Goal: Information Seeking & Learning: Learn about a topic

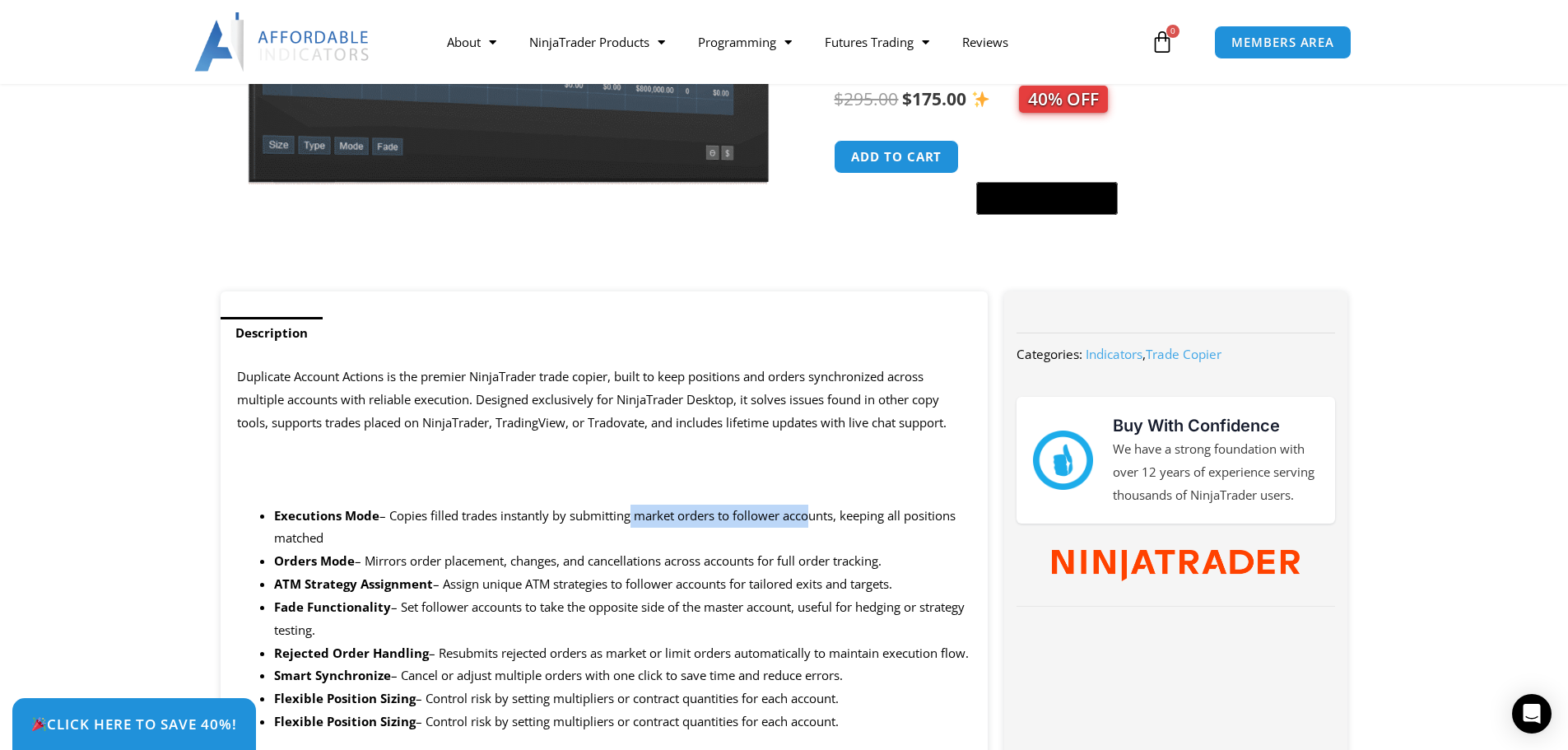
drag, startPoint x: 631, startPoint y: 514, endPoint x: 806, endPoint y: 512, distance: 175.0
click at [806, 512] on span "– Copies filled trades instantly by submitting market orders to follower accoun…" at bounding box center [615, 527] width 682 height 40
click at [891, 513] on span "– Copies filled trades instantly by submitting market orders to follower accoun…" at bounding box center [615, 527] width 682 height 40
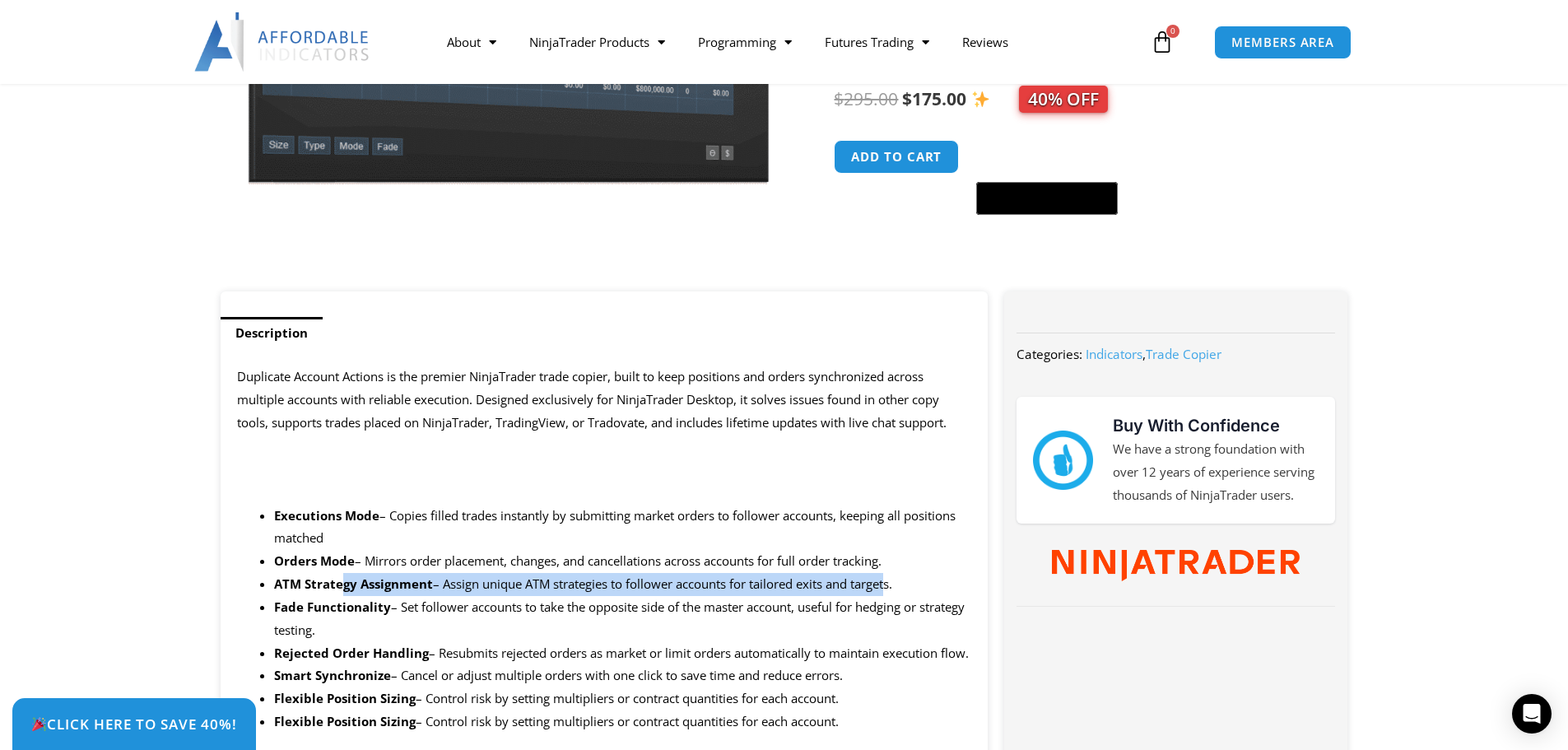
drag, startPoint x: 347, startPoint y: 585, endPoint x: 888, endPoint y: 588, distance: 541.0
click at [888, 588] on li "ATM Strategy Assignment – Assign unique ATM strategies to follower accounts for…" at bounding box center [624, 584] width 698 height 23
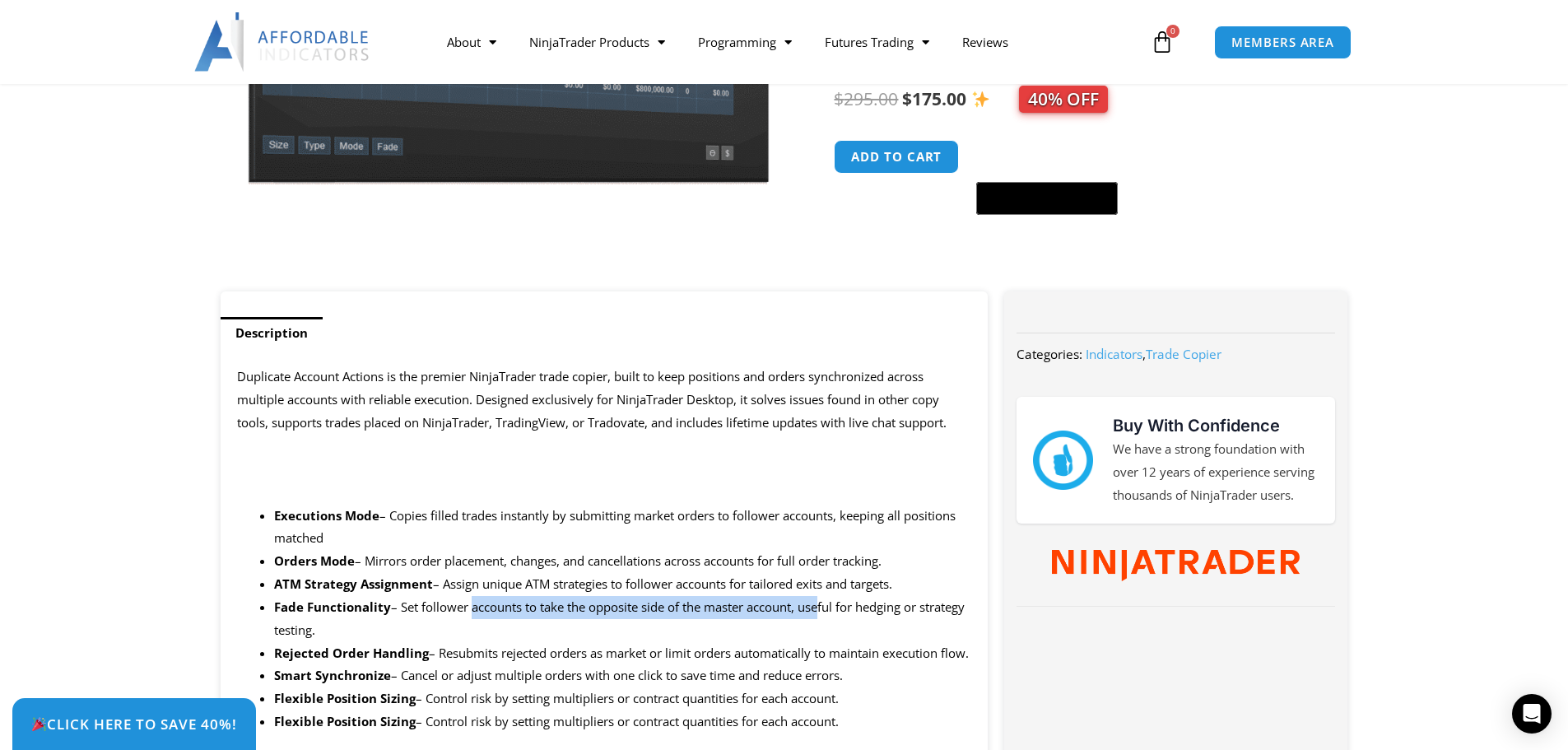
drag, startPoint x: 474, startPoint y: 608, endPoint x: 820, endPoint y: 603, distance: 346.0
click at [820, 603] on span "– Set follower accounts to take the opposite side of the master account, useful…" at bounding box center [619, 617] width 690 height 40
click at [843, 607] on span "– Set follower accounts to take the opposite side of the master account, useful…" at bounding box center [619, 617] width 690 height 40
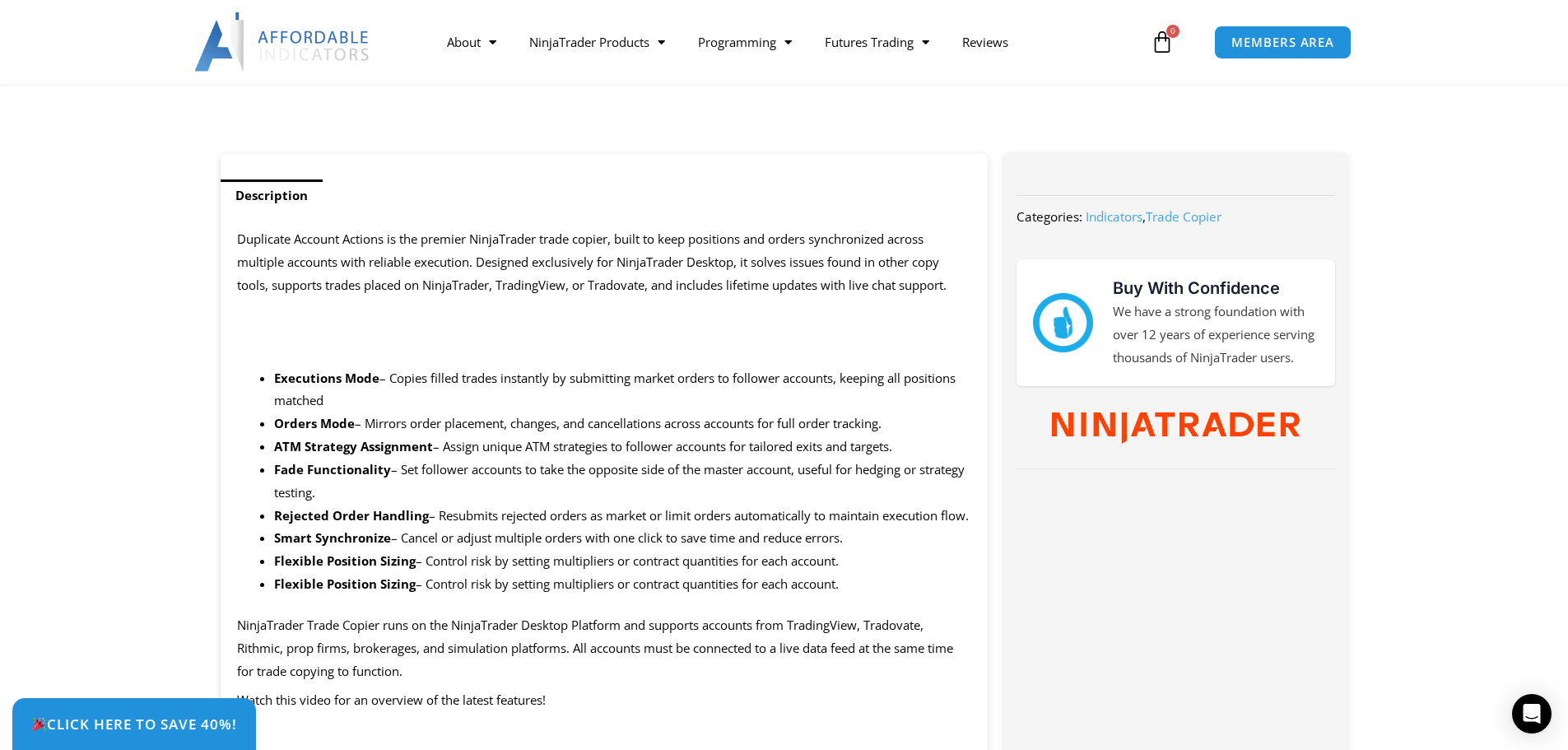
scroll to position [686, 0]
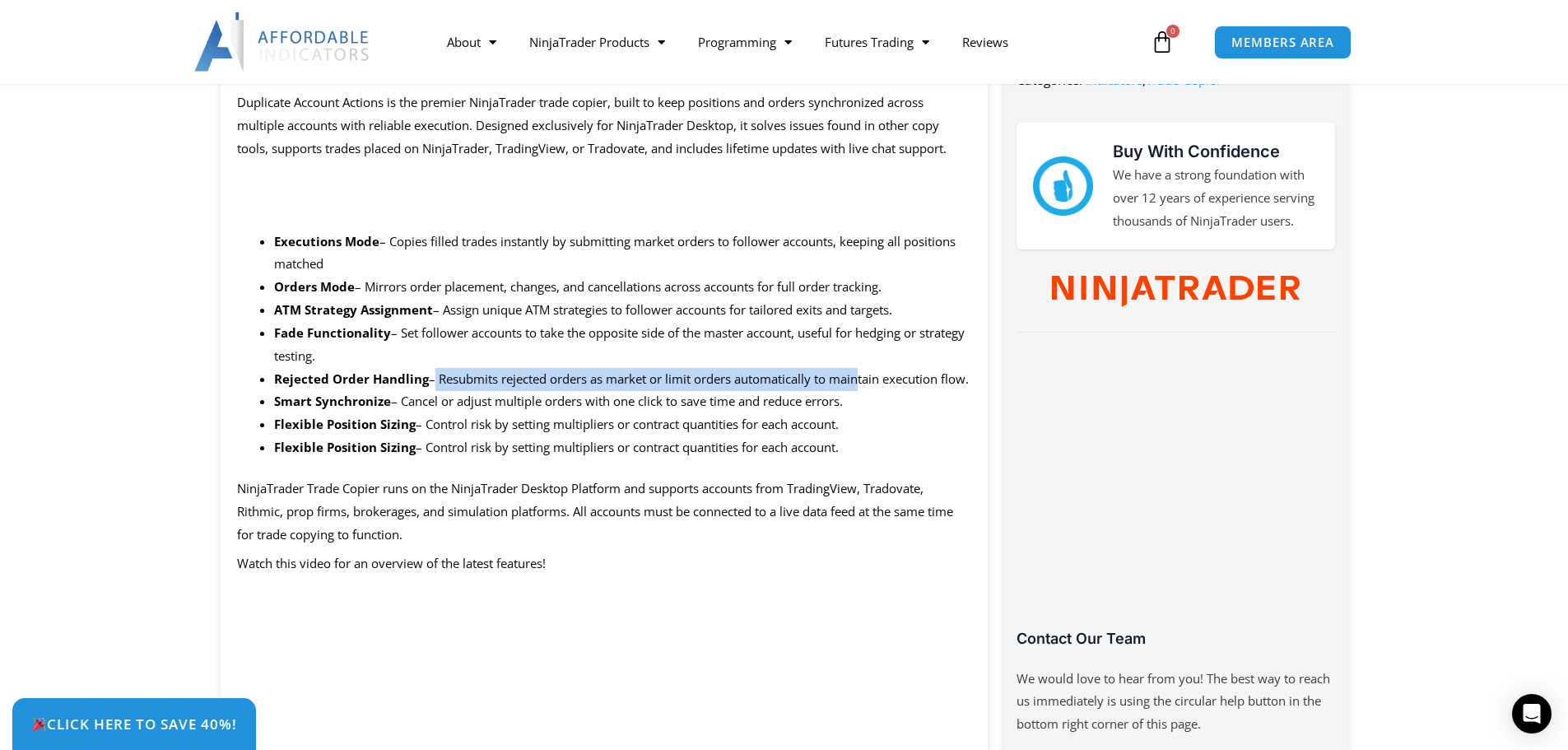
drag, startPoint x: 427, startPoint y: 383, endPoint x: 857, endPoint y: 387, distance: 430.0
click at [857, 387] on li "Rejected Order Handling – Resubmits rejected orders as market or limit orders a…" at bounding box center [624, 379] width 698 height 23
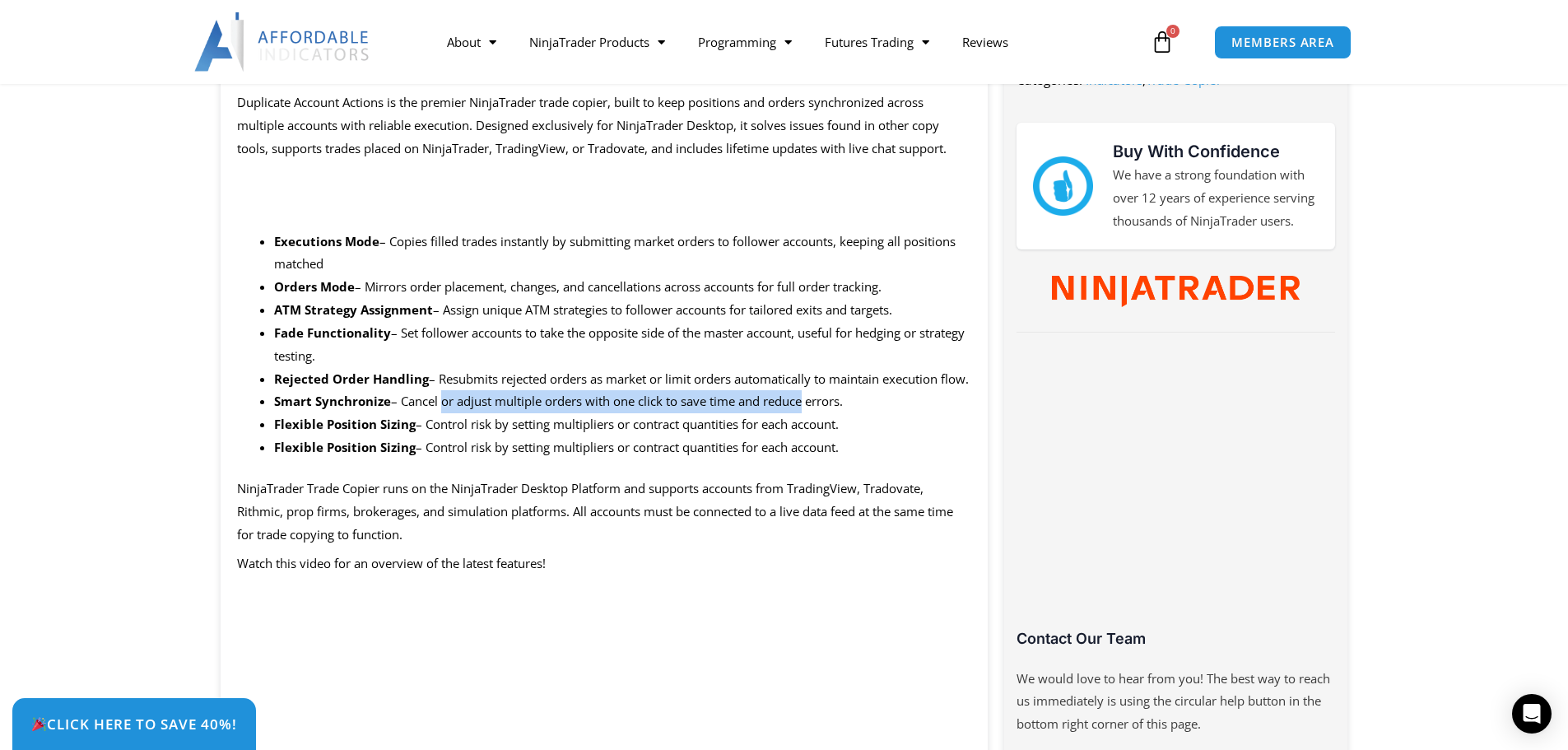
drag, startPoint x: 458, startPoint y: 430, endPoint x: 800, endPoint y: 427, distance: 342.0
click at [800, 409] on span "– Cancel or adjust multiple orders with one click to save time and reduce error…" at bounding box center [617, 400] width 452 height 17
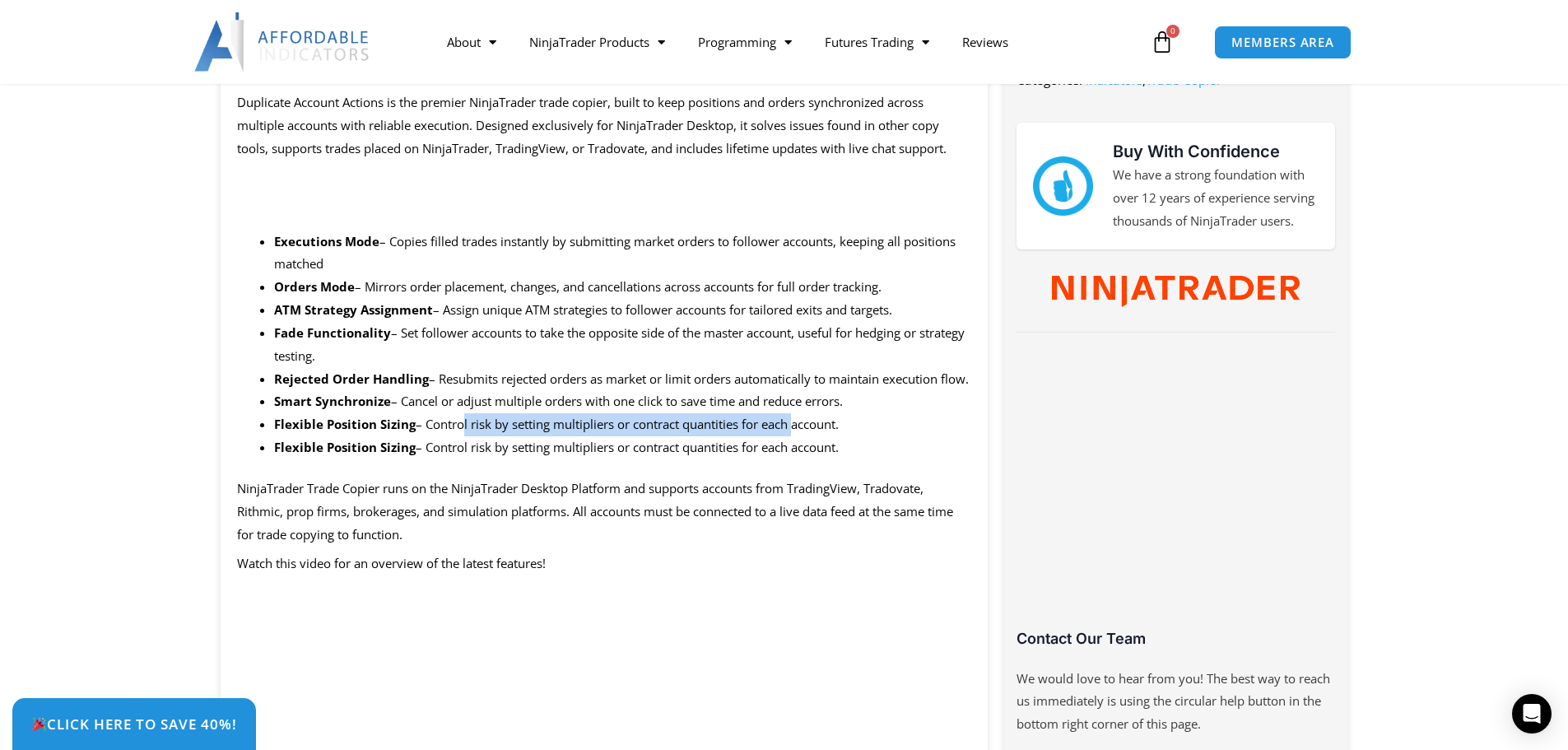
drag, startPoint x: 462, startPoint y: 450, endPoint x: 791, endPoint y: 448, distance: 329.0
click at [791, 432] on span "– Control risk by setting multipliers or contract quantities for each account." at bounding box center [627, 424] width 423 height 17
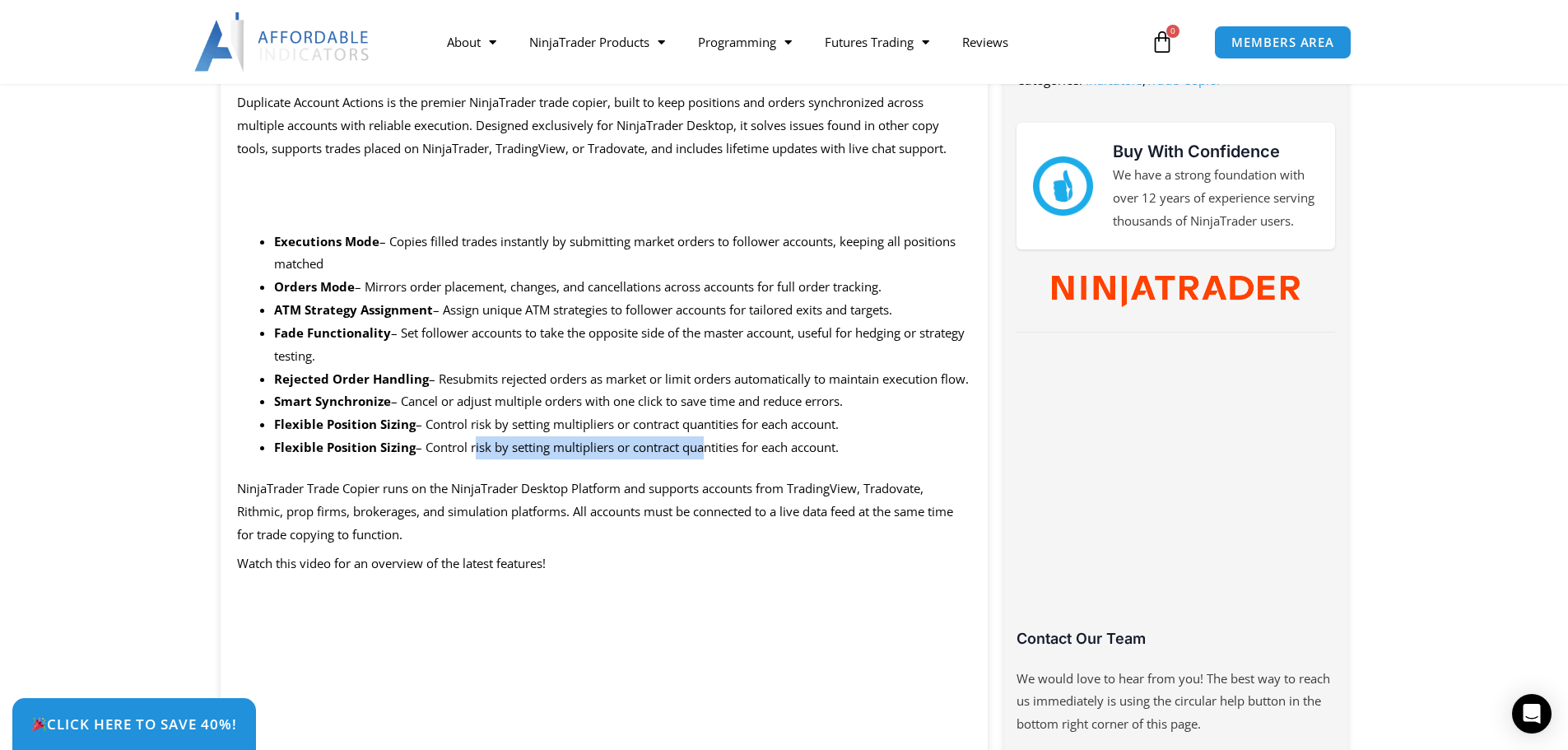
drag, startPoint x: 471, startPoint y: 474, endPoint x: 703, endPoint y: 470, distance: 232.0
click at [702, 455] on span "– Control risk by setting multipliers or contract quantities for each account." at bounding box center [627, 447] width 423 height 17
click at [755, 455] on span "– Control risk by setting multipliers or contract quantities for each account." at bounding box center [627, 447] width 423 height 17
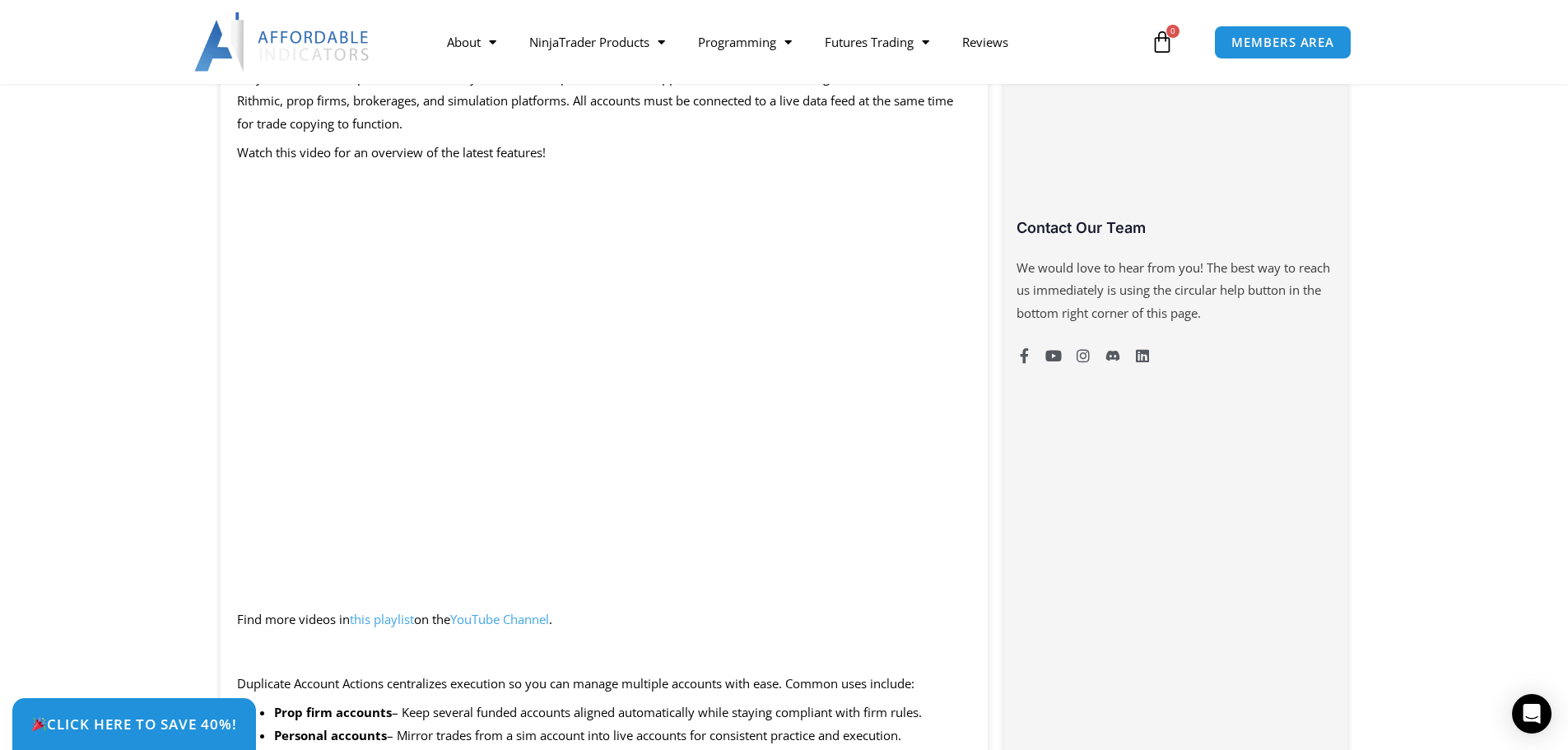
scroll to position [1097, 0]
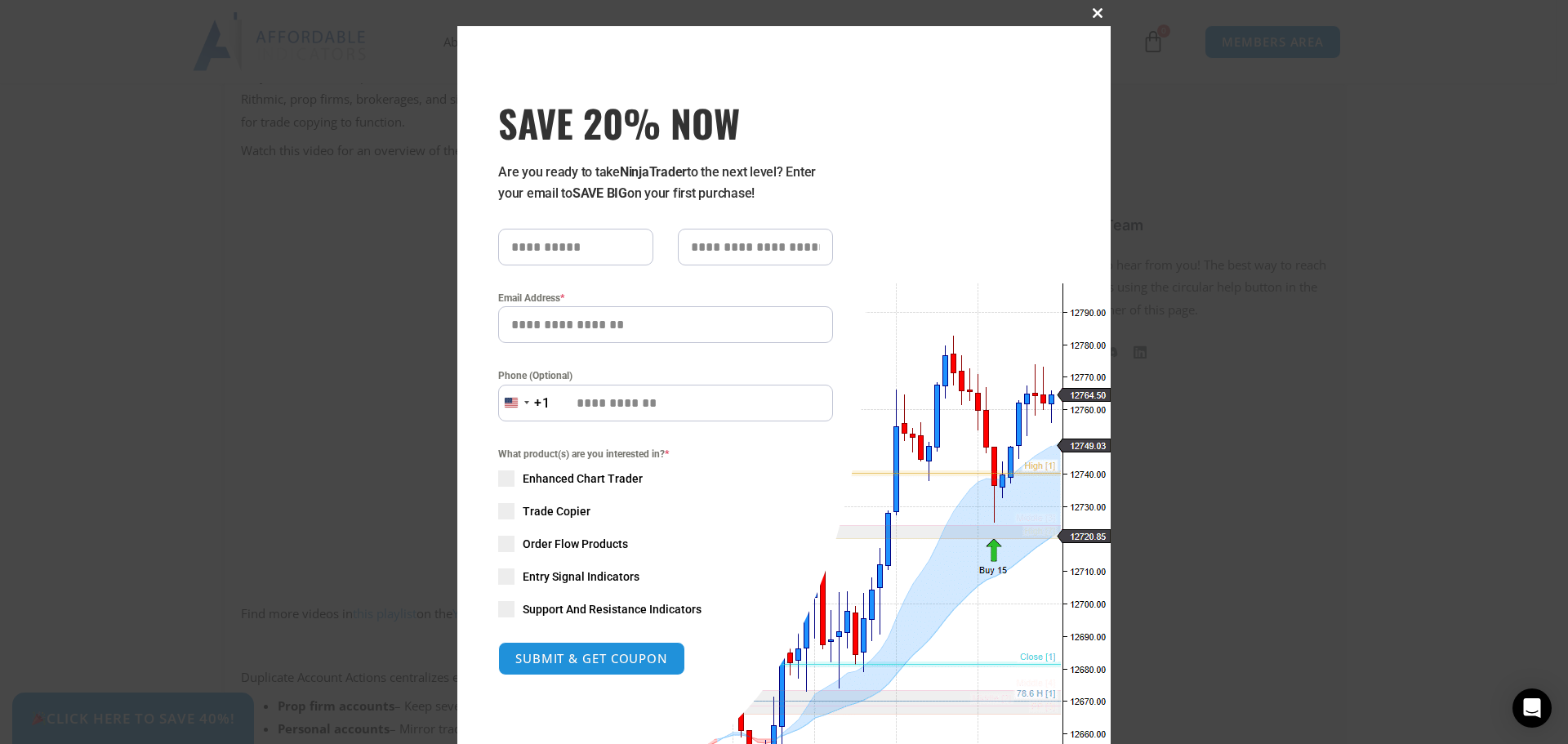
click at [1092, 7] on button "Close this module" at bounding box center [1098, 13] width 26 height 26
